Goal: Task Accomplishment & Management: Manage account settings

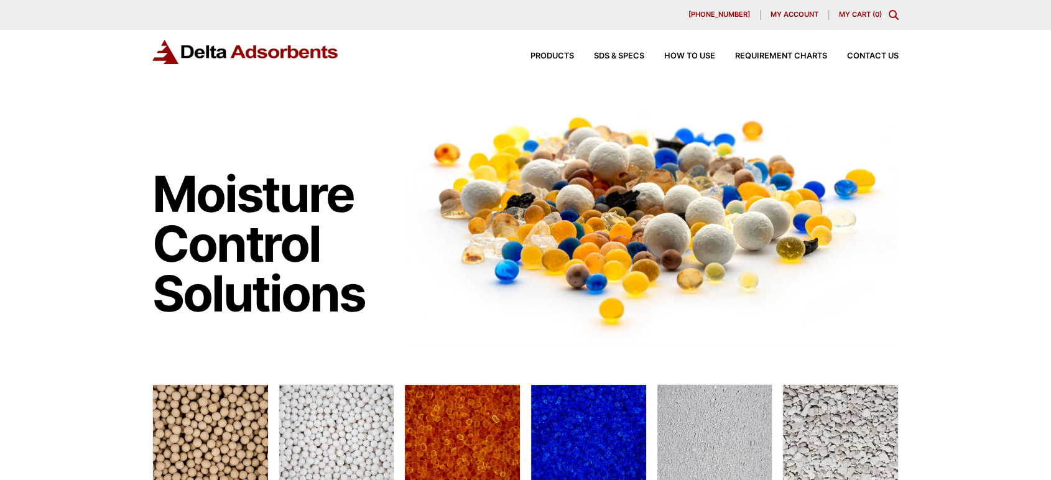
click at [791, 16] on span "My account" at bounding box center [795, 14] width 48 height 7
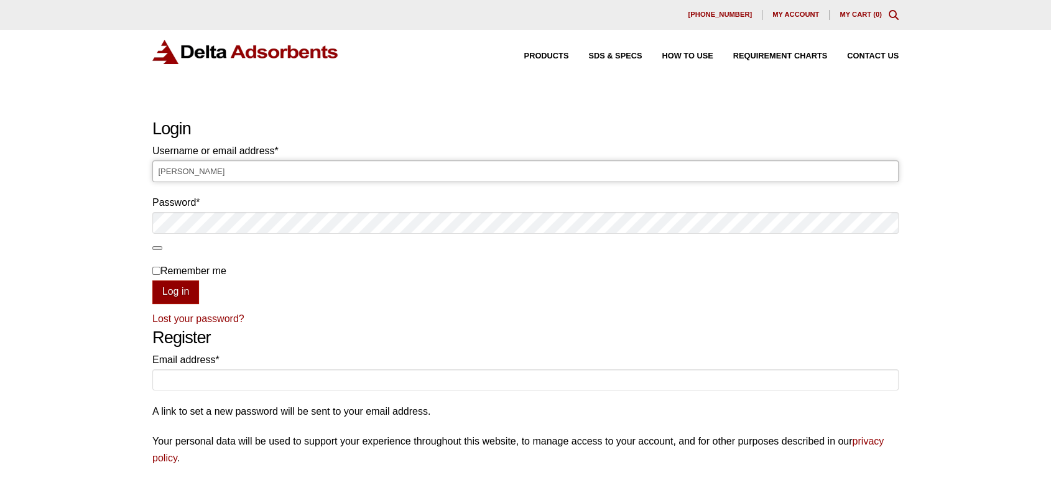
click at [435, 174] on input "[PERSON_NAME]" at bounding box center [525, 171] width 747 height 21
type input "L"
type input "[PERSON_NAME][EMAIL_ADDRESS][DOMAIN_NAME]"
click at [152, 281] on button "Log in" at bounding box center [175, 293] width 47 height 24
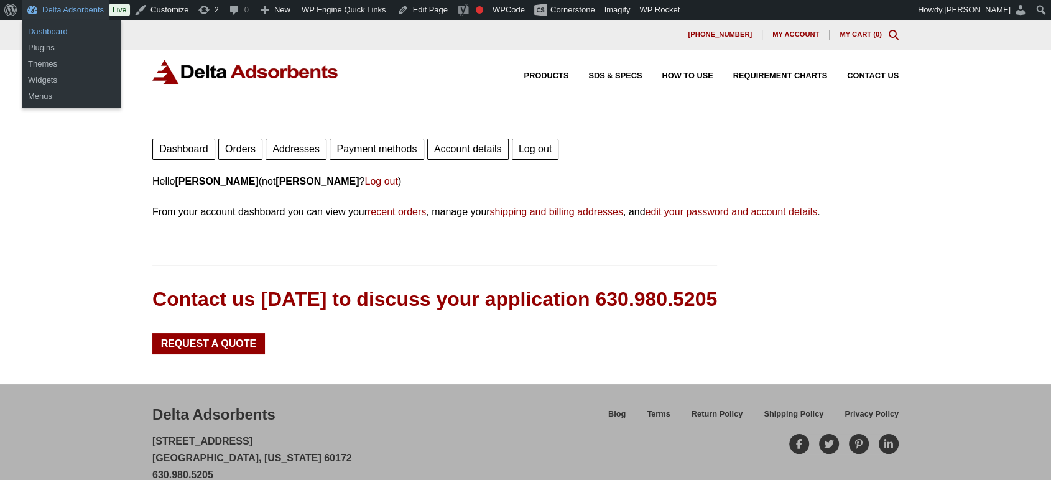
click at [51, 29] on link "Dashboard" at bounding box center [72, 32] width 100 height 16
